Goal: Information Seeking & Learning: Learn about a topic

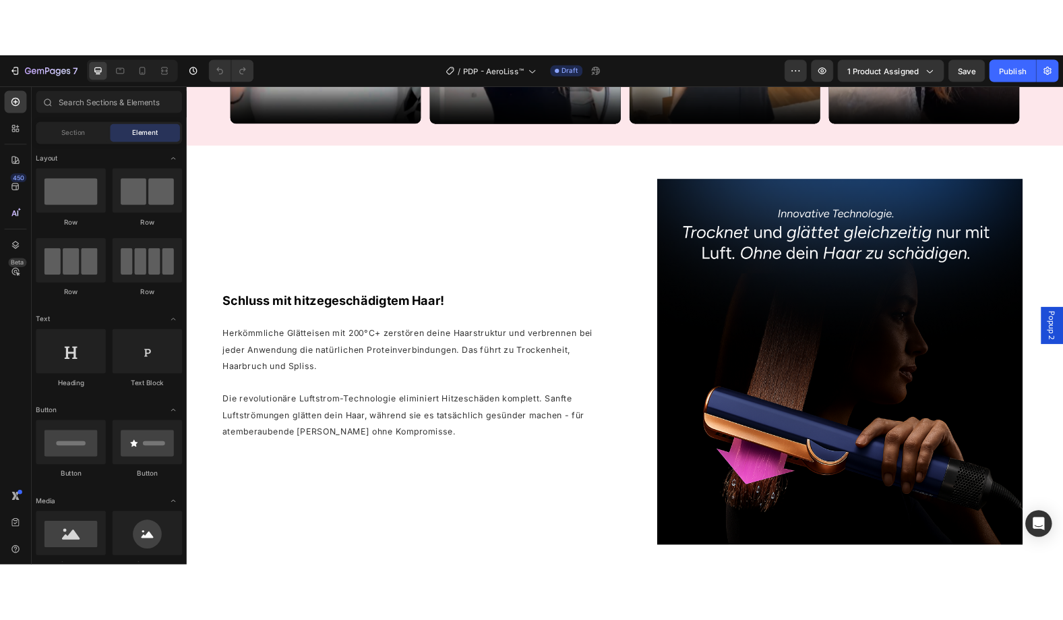
scroll to position [1247, 0]
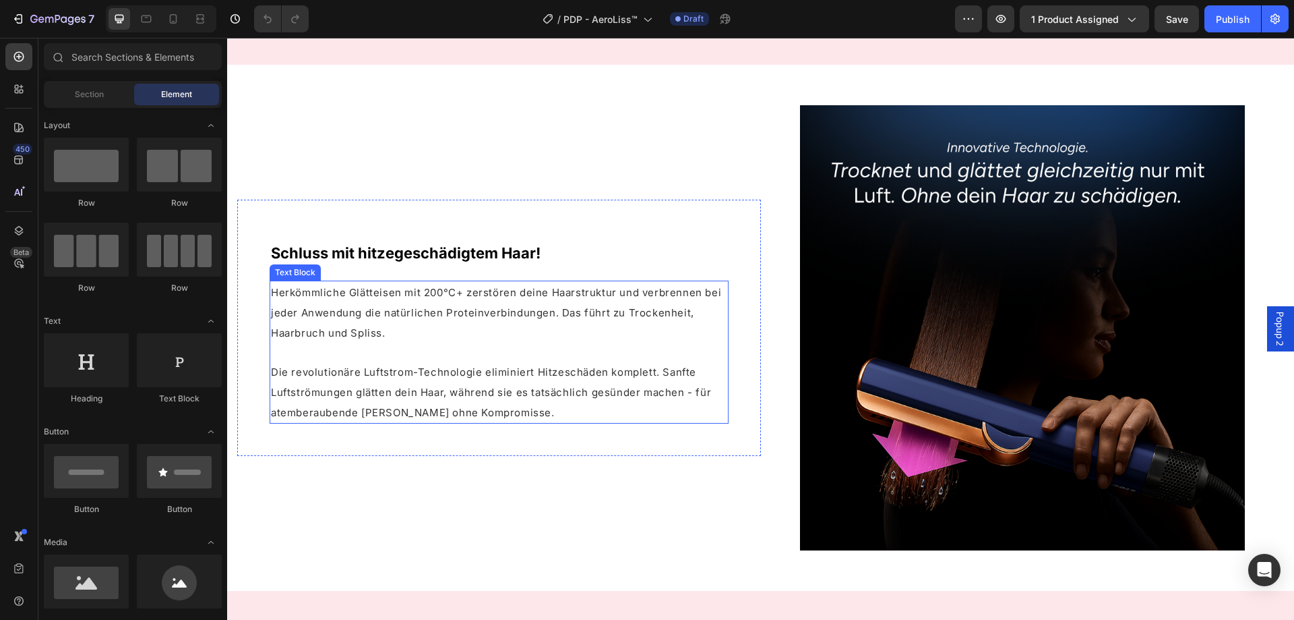
click at [541, 309] on span "Herkömmliche Glätteisen mit 200°C+ zerstören deine Haarstruktur und verbrennen …" at bounding box center [496, 312] width 450 height 53
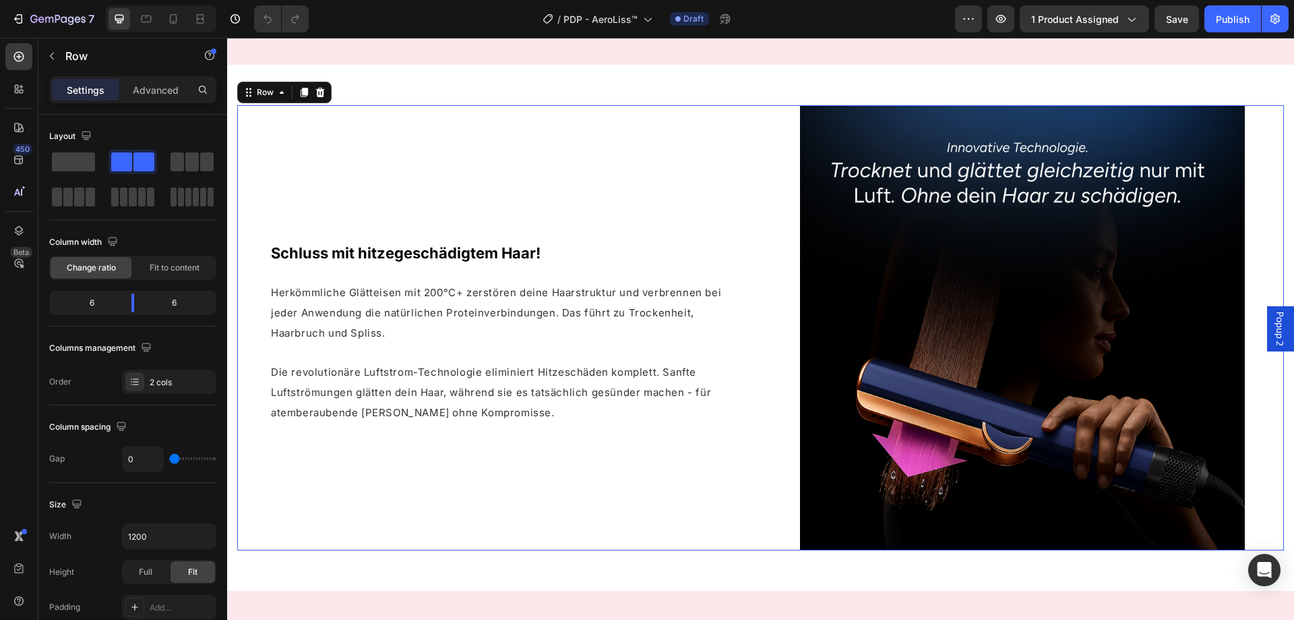
click at [630, 137] on div "Schluss mit hitzegeschädigtem Haar! Heading Herkömmliche Glätteisen mit 200°C+ …" at bounding box center [499, 327] width 524 height 445
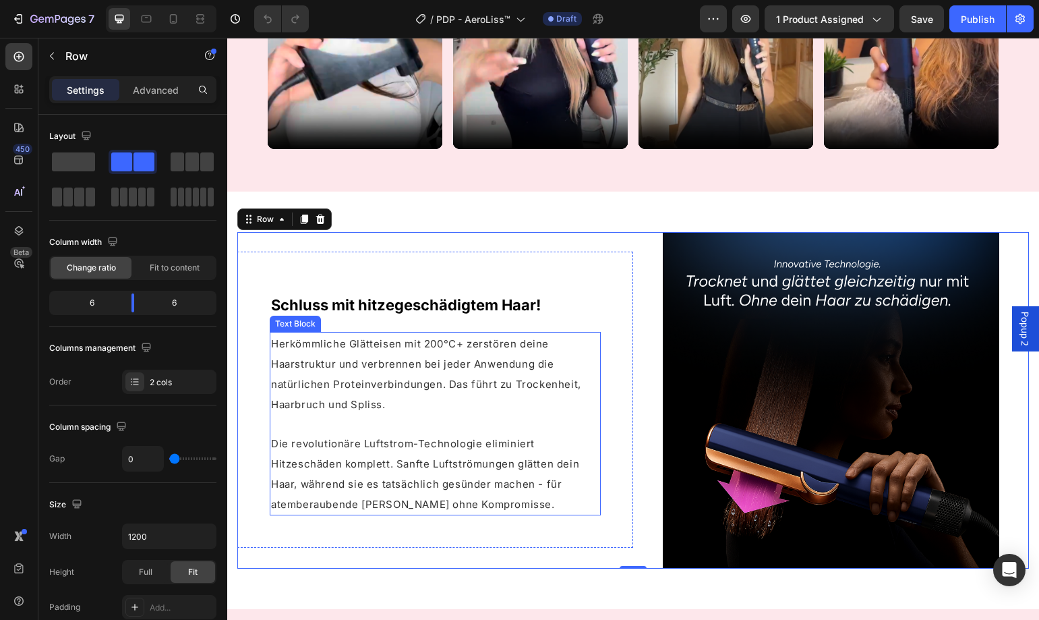
scroll to position [1035, 0]
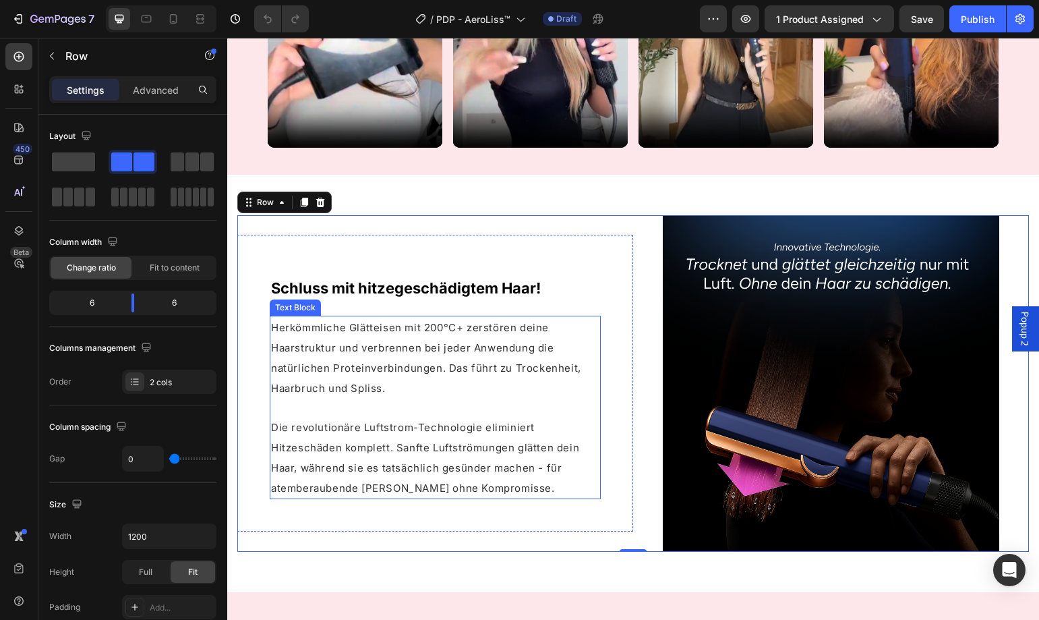
click at [426, 374] on p "Herkömmliche Glätteisen mit 200°C+ zerstören deine Haarstruktur und verbrennen …" at bounding box center [435, 357] width 328 height 81
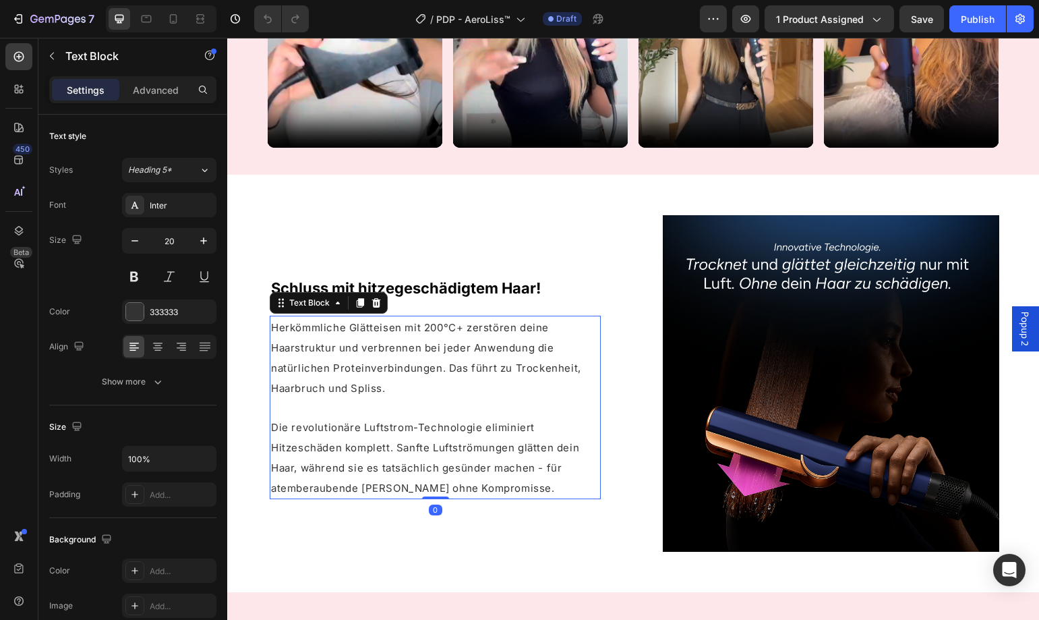
click at [501, 479] on p "Die revolutionäre Luftstrom-Technologie eliminiert Hitzeschäden komplett. Sanft…" at bounding box center [435, 448] width 328 height 100
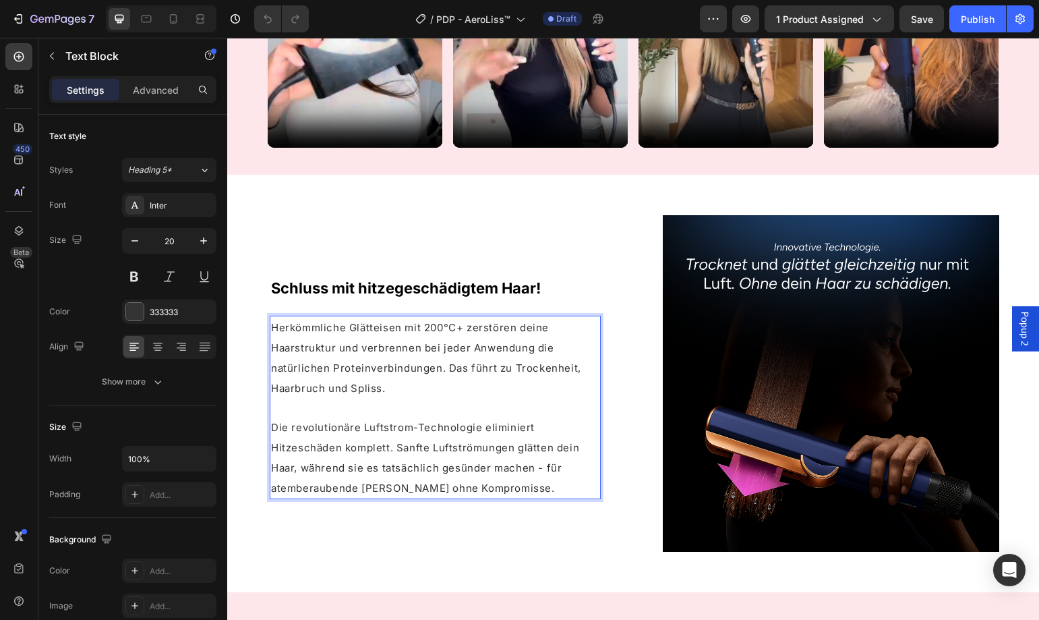
click at [501, 479] on p "Die revolutionäre Luftstrom-Technologie eliminiert Hitzeschäden komplett. Sanft…" at bounding box center [435, 448] width 328 height 100
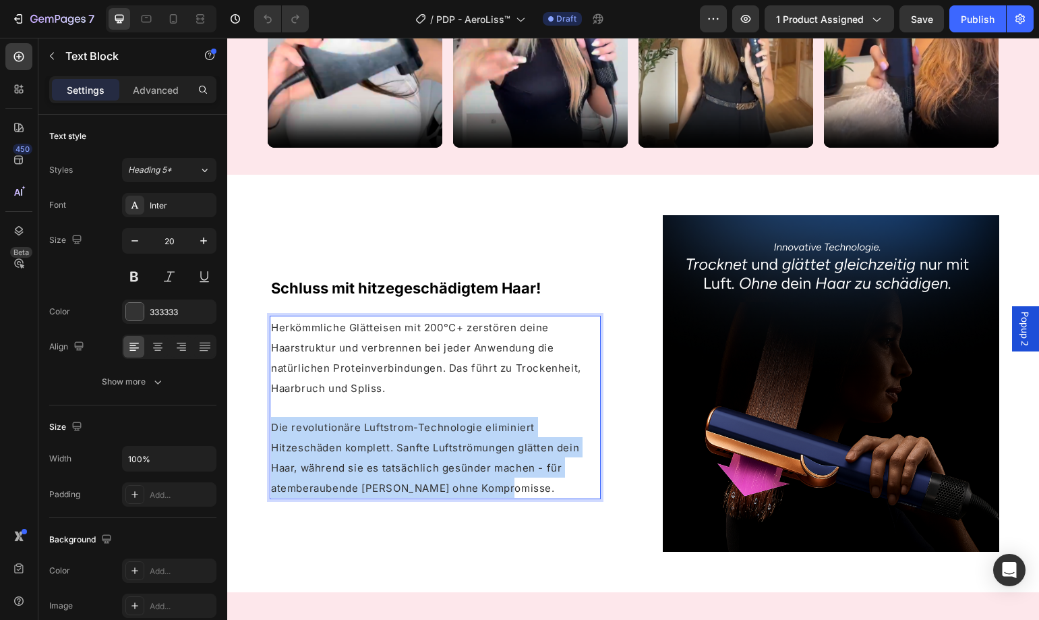
click at [501, 479] on p "Die revolutionäre Luftstrom-Technologie eliminiert Hitzeschäden komplett. Sanft…" at bounding box center [435, 448] width 328 height 100
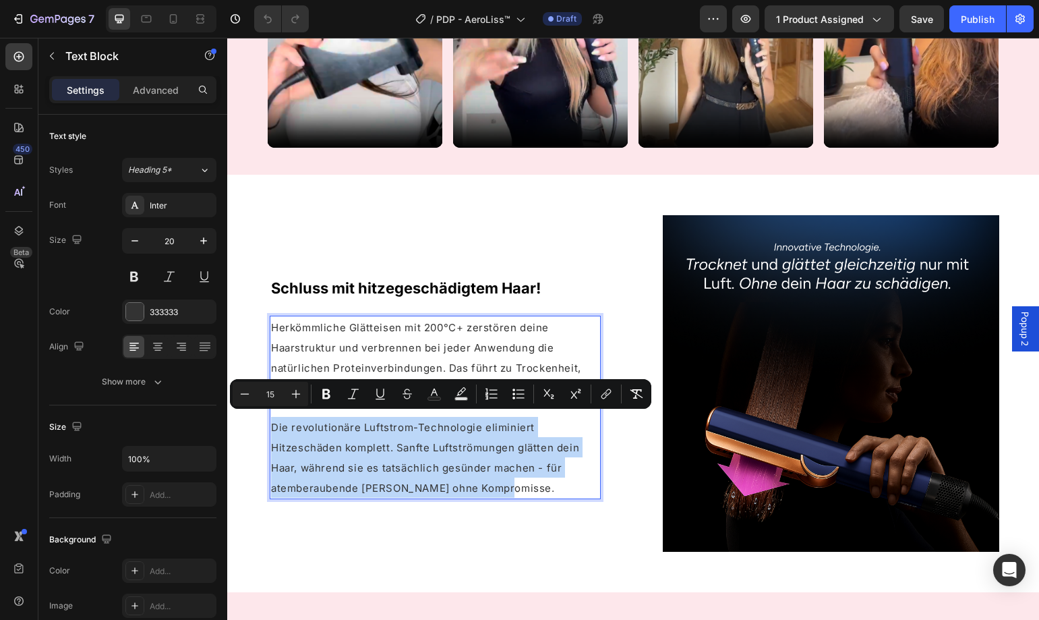
click at [514, 478] on p "Die revolutionäre Luftstrom-Technologie eliminiert Hitzeschäden komplett. Sanft…" at bounding box center [435, 448] width 328 height 100
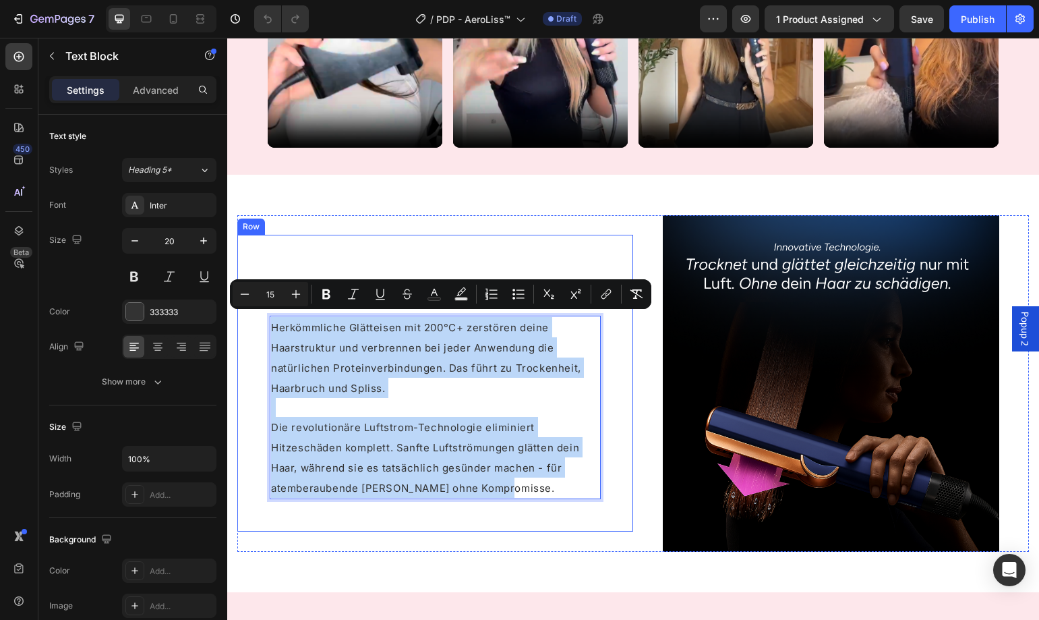
drag, startPoint x: 518, startPoint y: 481, endPoint x: 269, endPoint y: 322, distance: 295.5
click at [269, 322] on div "Schluss mit hitzegeschädigtem Haar! Heading Herkömmliche Glätteisen mit 200°C+ …" at bounding box center [435, 383] width 396 height 297
copy div "Herkömmliche Glätteisen mit 200°C+ zerstören deine Haarstruktur und verbrennen …"
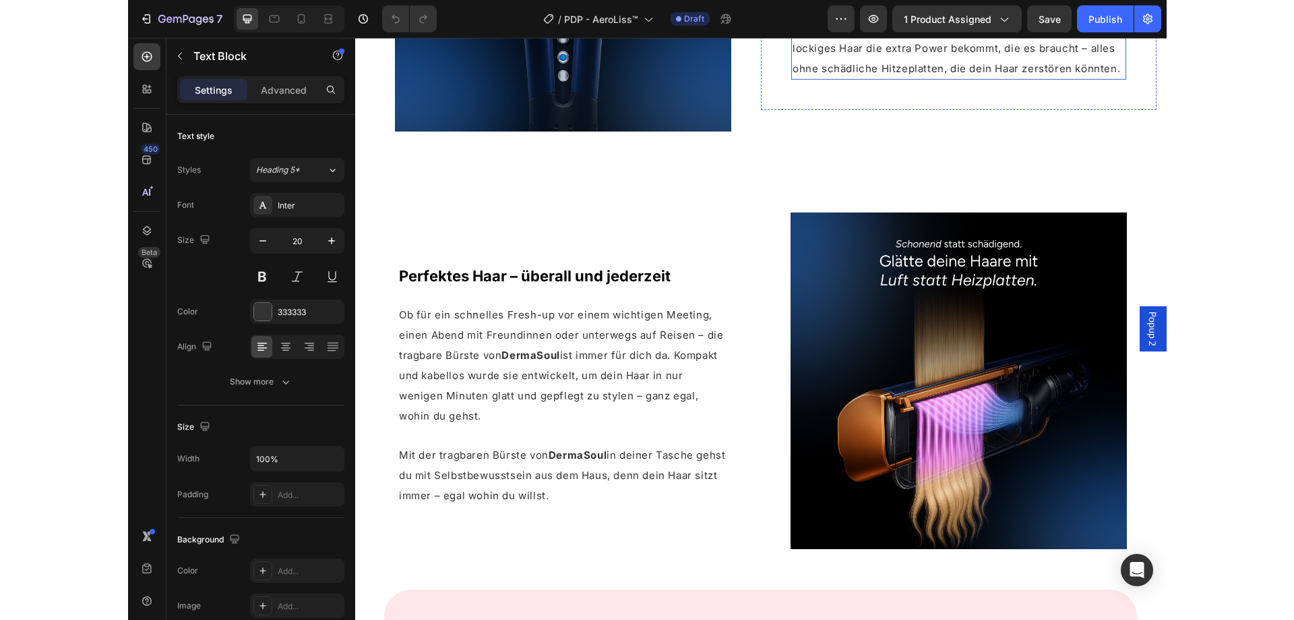
scroll to position [2099, 0]
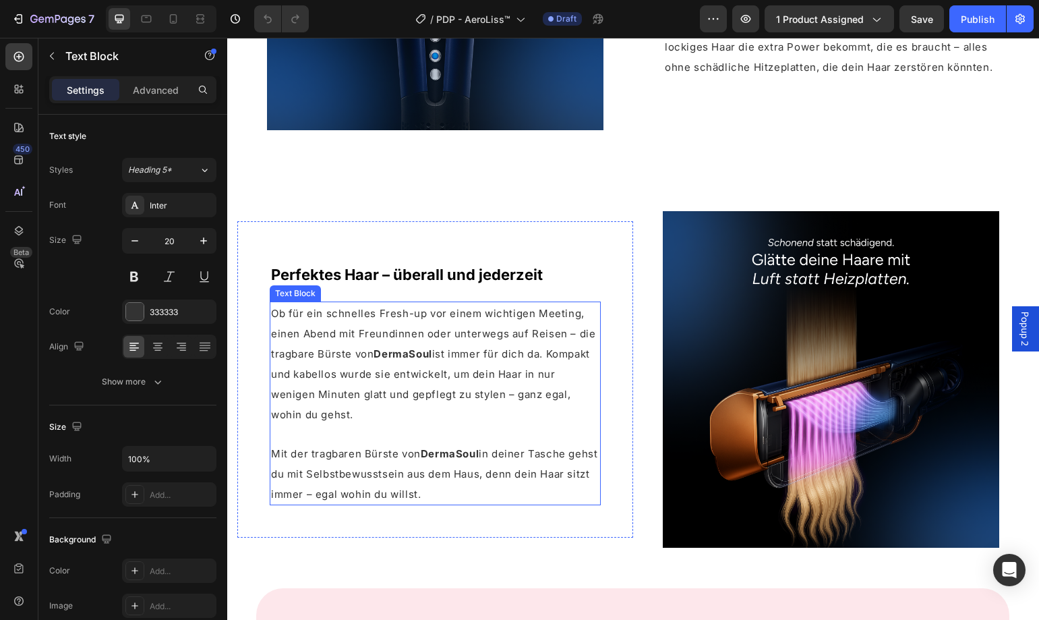
click at [525, 487] on p "Mit der tragbaren Bürste von [PERSON_NAME] in deiner Tasche gehst du mit Selbst…" at bounding box center [435, 473] width 328 height 61
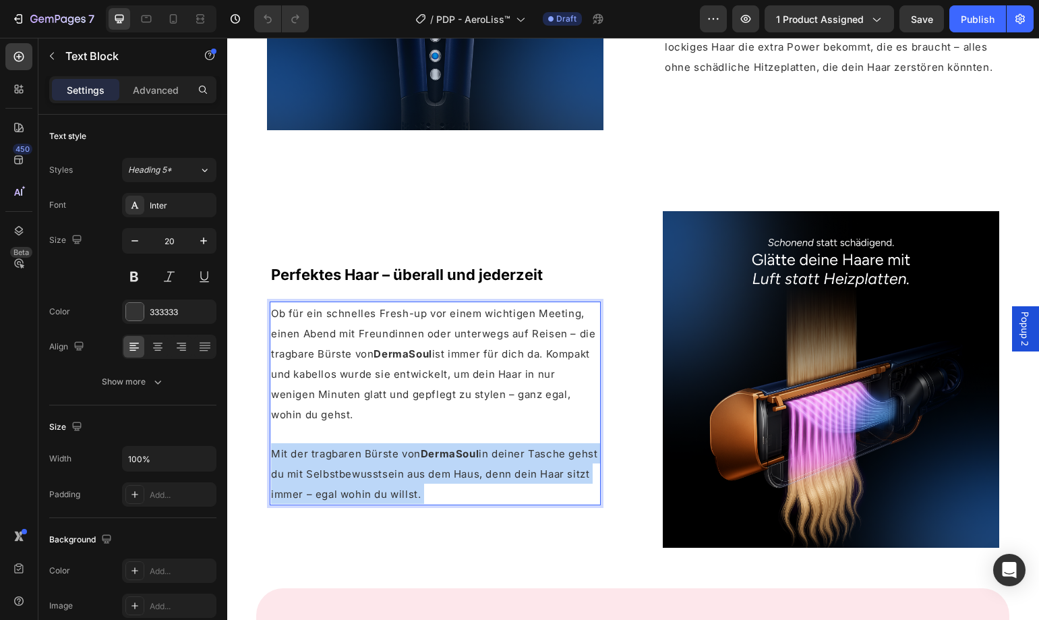
drag, startPoint x: 525, startPoint y: 487, endPoint x: 458, endPoint y: 472, distance: 69.0
click at [458, 472] on p "Mit der tragbaren Bürste von [PERSON_NAME] in deiner Tasche gehst du mit Selbst…" at bounding box center [435, 473] width 328 height 61
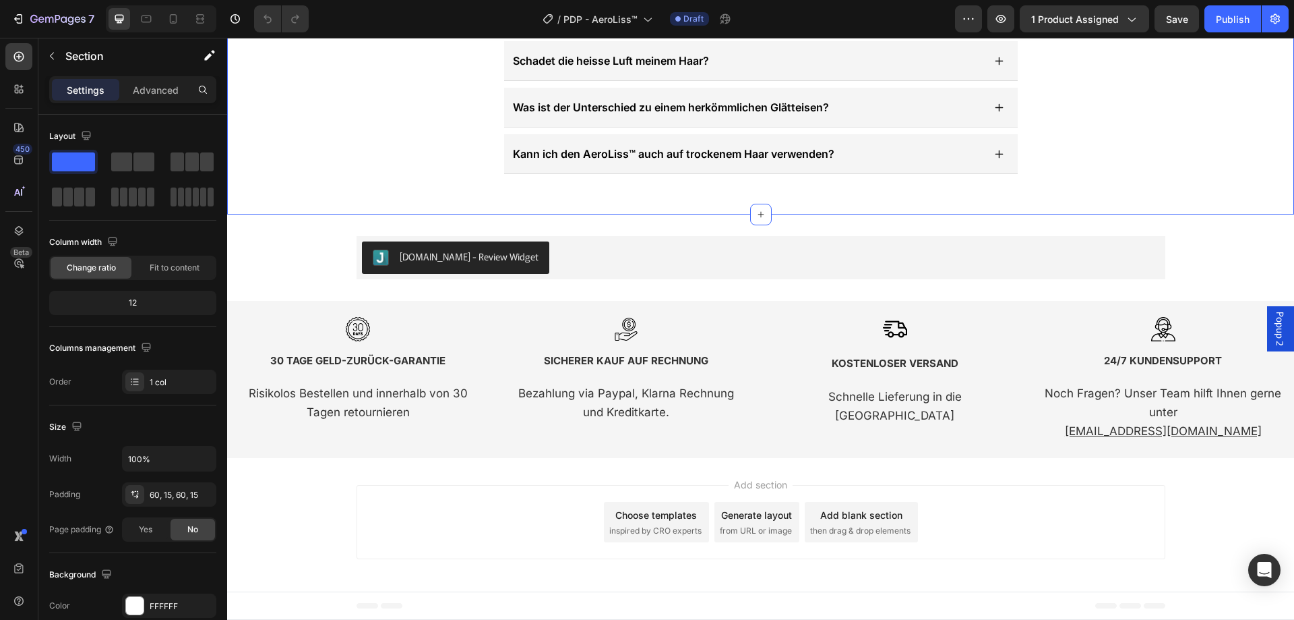
scroll to position [3858, 0]
